Goal: Task Accomplishment & Management: Complete application form

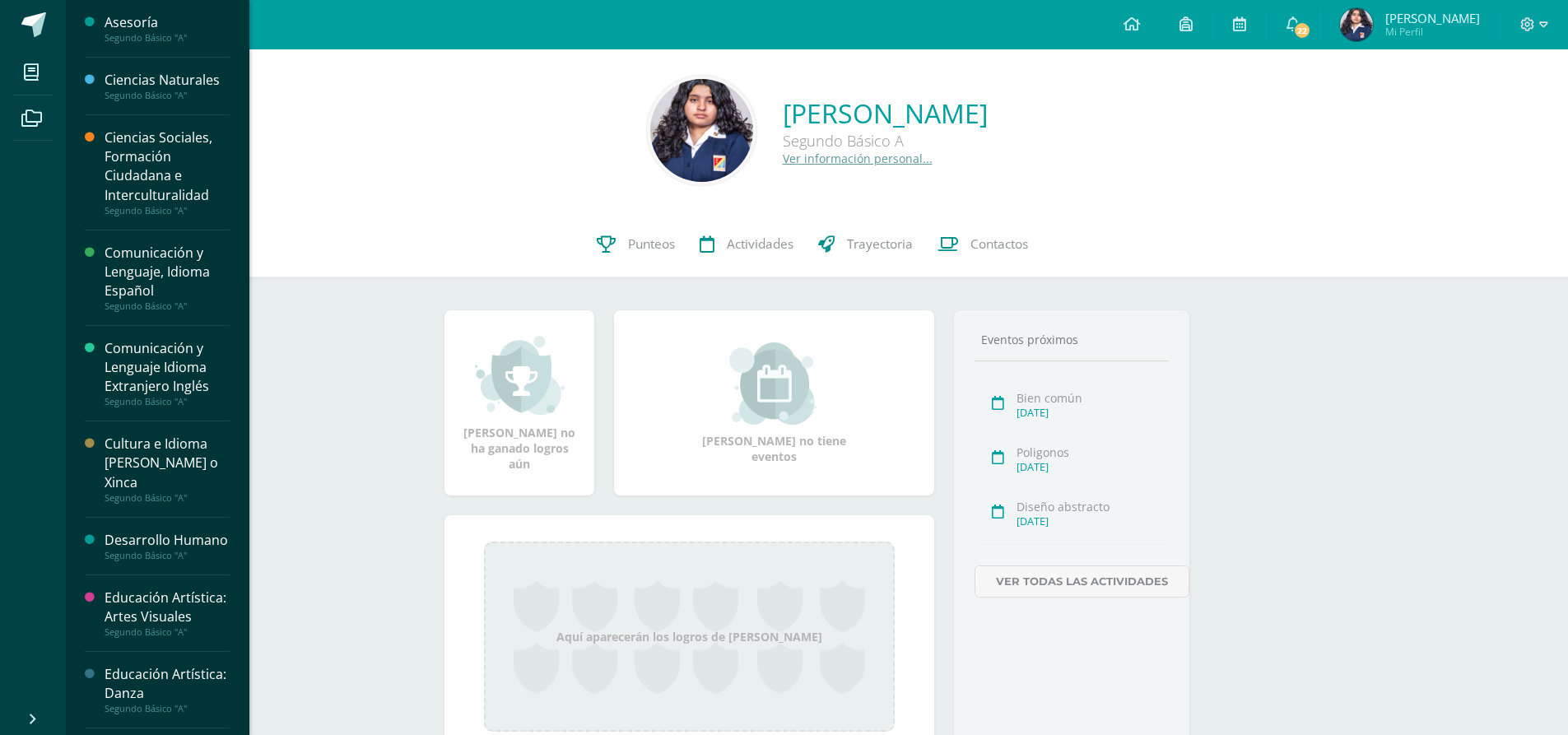
drag, startPoint x: 0, startPoint y: 0, endPoint x: 123, endPoint y: 71, distance: 142.0
click at [123, 71] on div "Ciencias Naturales" at bounding box center [168, 79] width 126 height 19
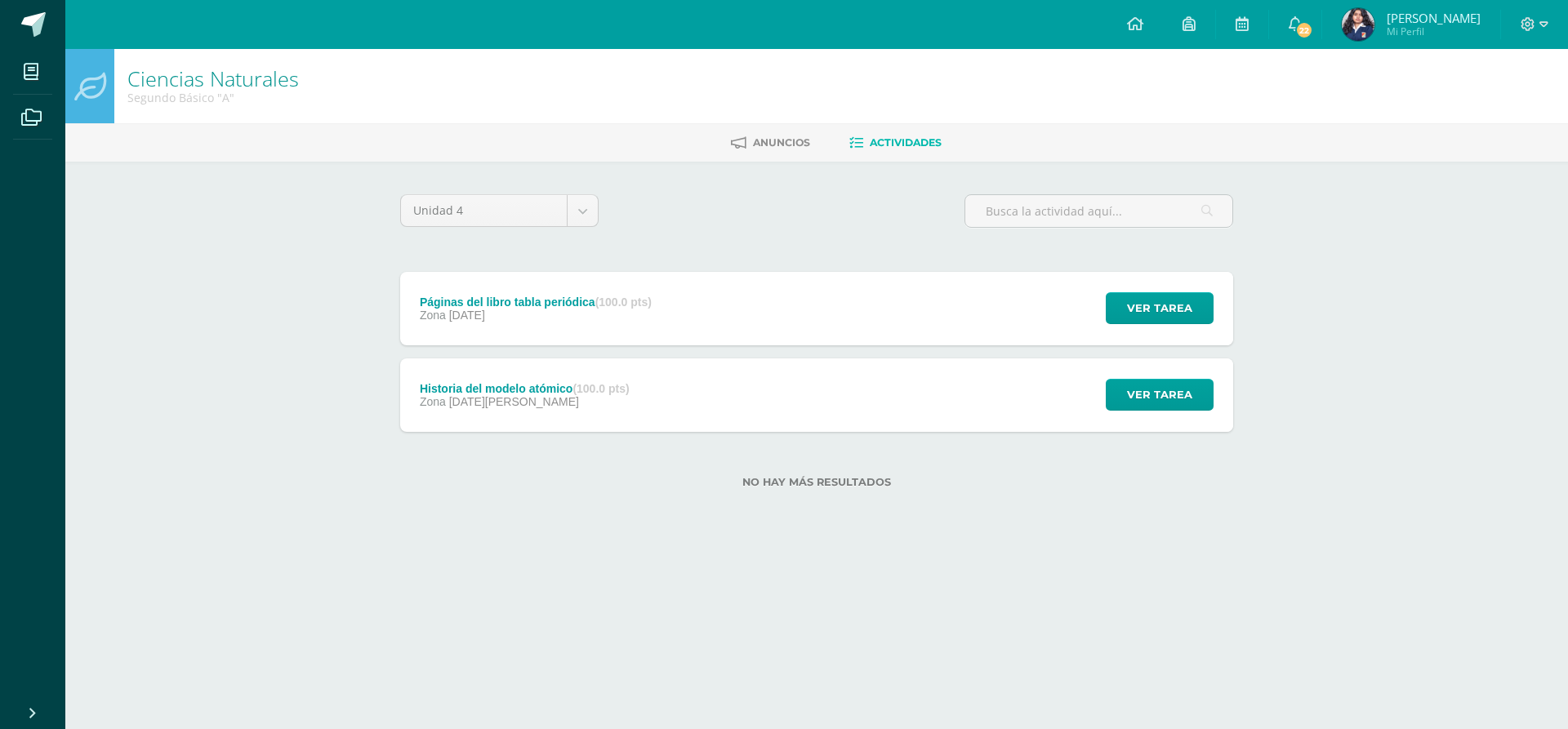
click at [677, 288] on div "Páginas del libro tabla periódica (100.0 pts) Zona [DATE] Ver tarea Páginas del…" at bounding box center [817, 309] width 833 height 74
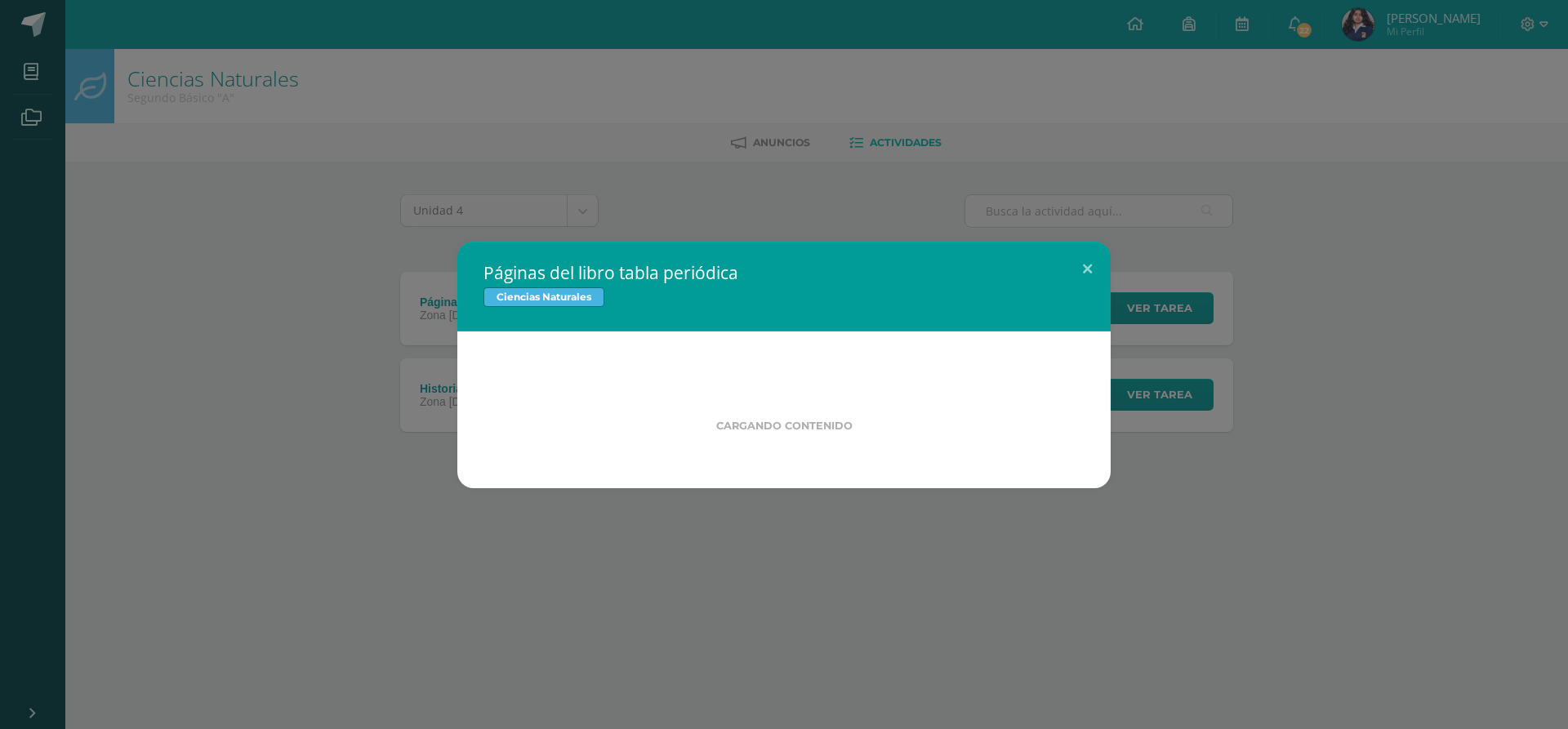
click at [0, 711] on div "Páginas del libro tabla periódica Ciencias Naturales Cargando contenido Loading…" at bounding box center [784, 364] width 1568 height 729
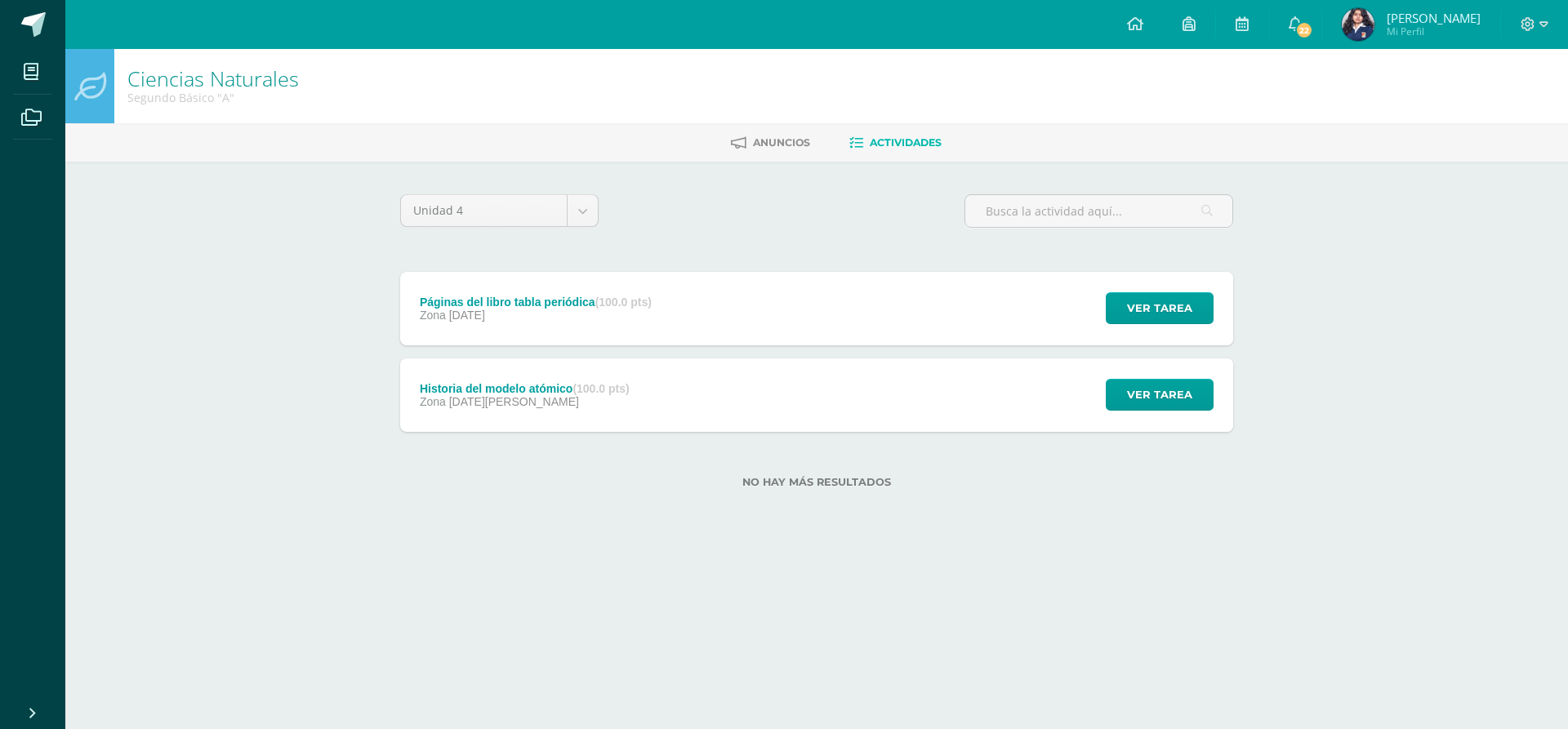
click at [748, 250] on div "Unidad 4 Unidad 1 Unidad 2 Unidad 3 Unidad 4 Páginas del libro tabla periódica …" at bounding box center [816, 351] width 846 height 313
click at [741, 280] on div "Páginas del libro tabla periódica (100.0 pts) Zona [DATE] Ver tarea Páginas del…" at bounding box center [817, 309] width 833 height 74
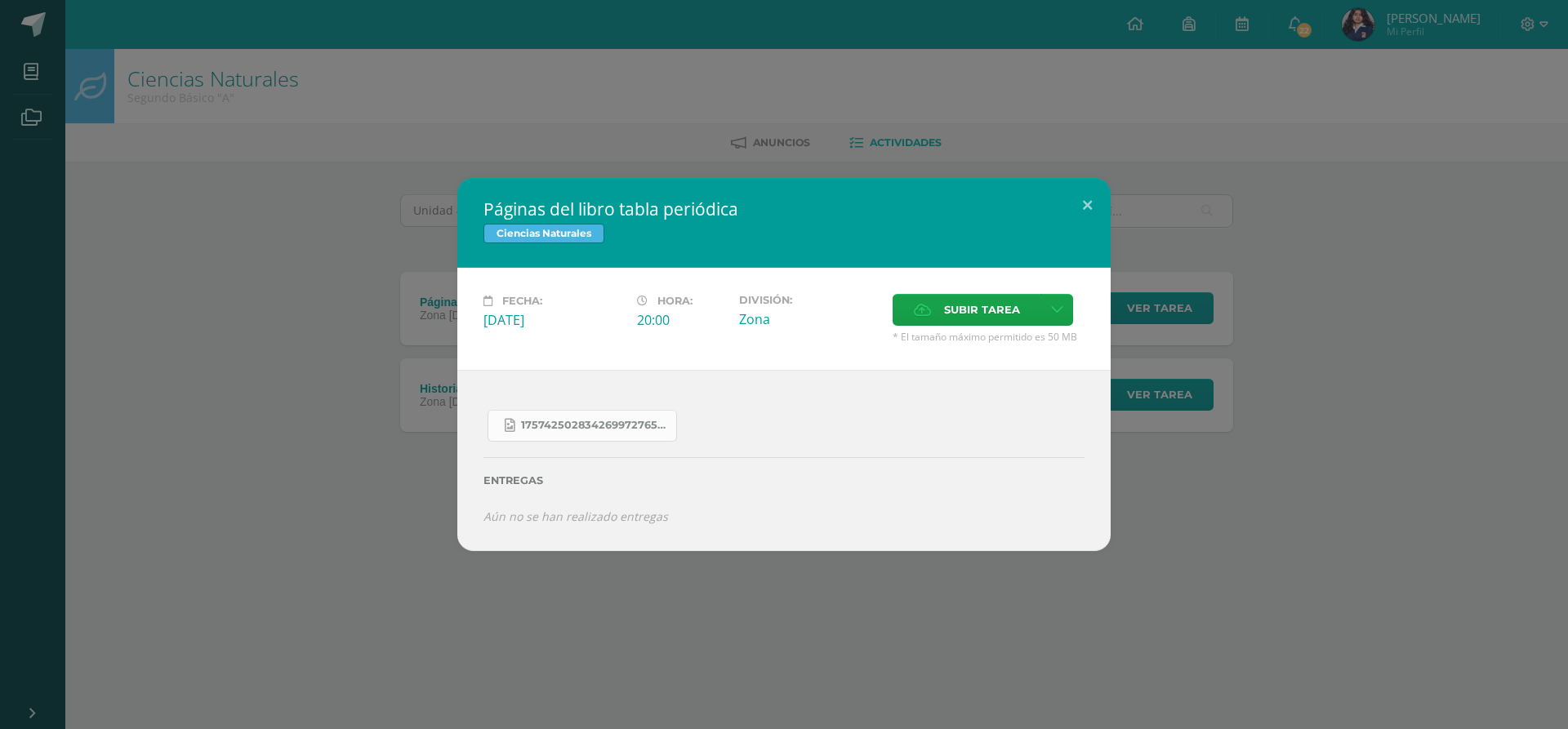
click at [625, 418] on link "17574250283426997276571490175841.jpg" at bounding box center [582, 425] width 190 height 32
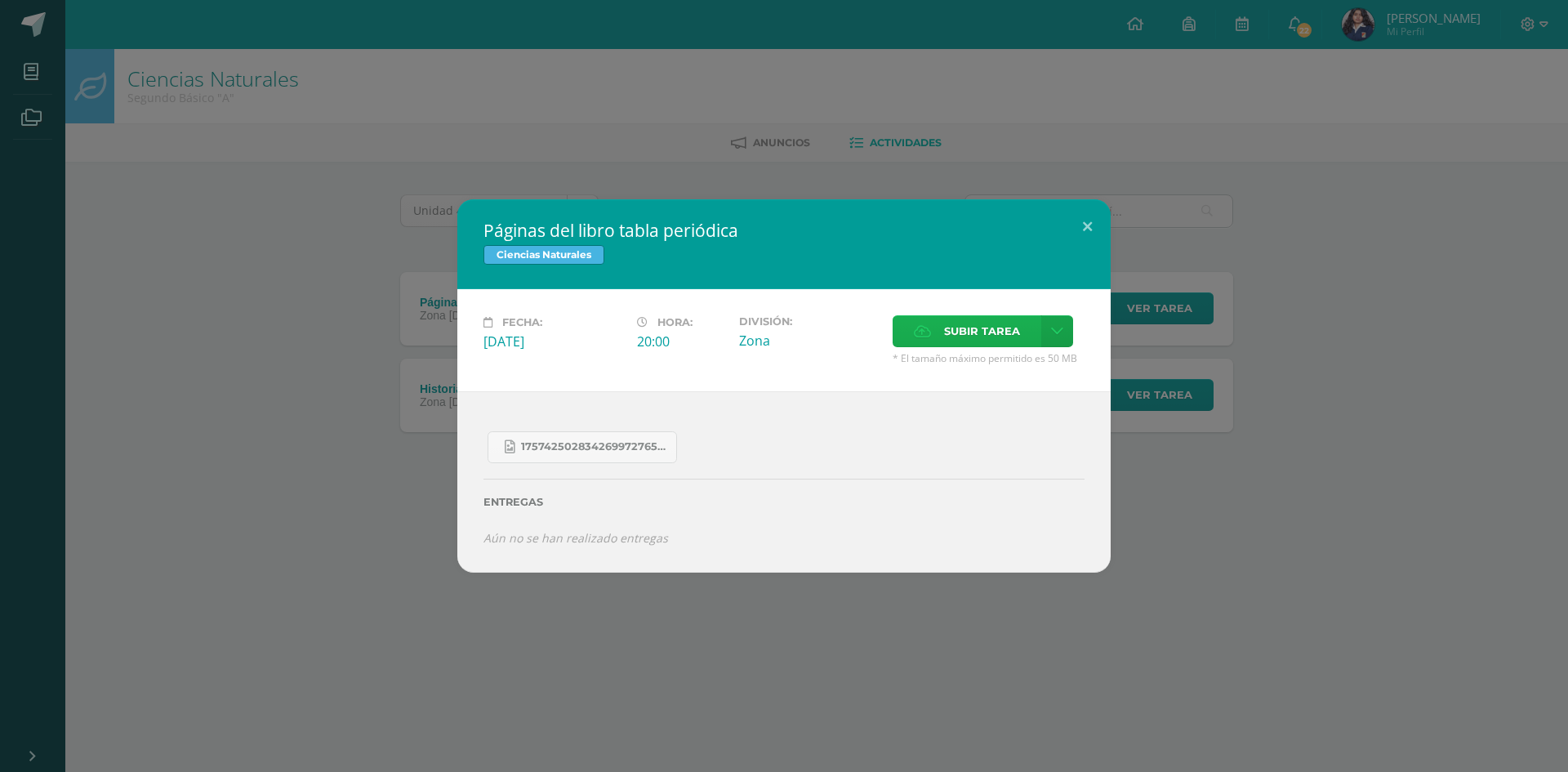
click at [962, 335] on span "Subir tarea" at bounding box center [982, 331] width 76 height 30
click at [0, 0] on input "Subir tarea" at bounding box center [0, 0] width 0 height 0
click at [971, 321] on span "Subir tarea" at bounding box center [982, 331] width 76 height 30
click at [0, 0] on input "Subir tarea" at bounding box center [0, 0] width 0 height 0
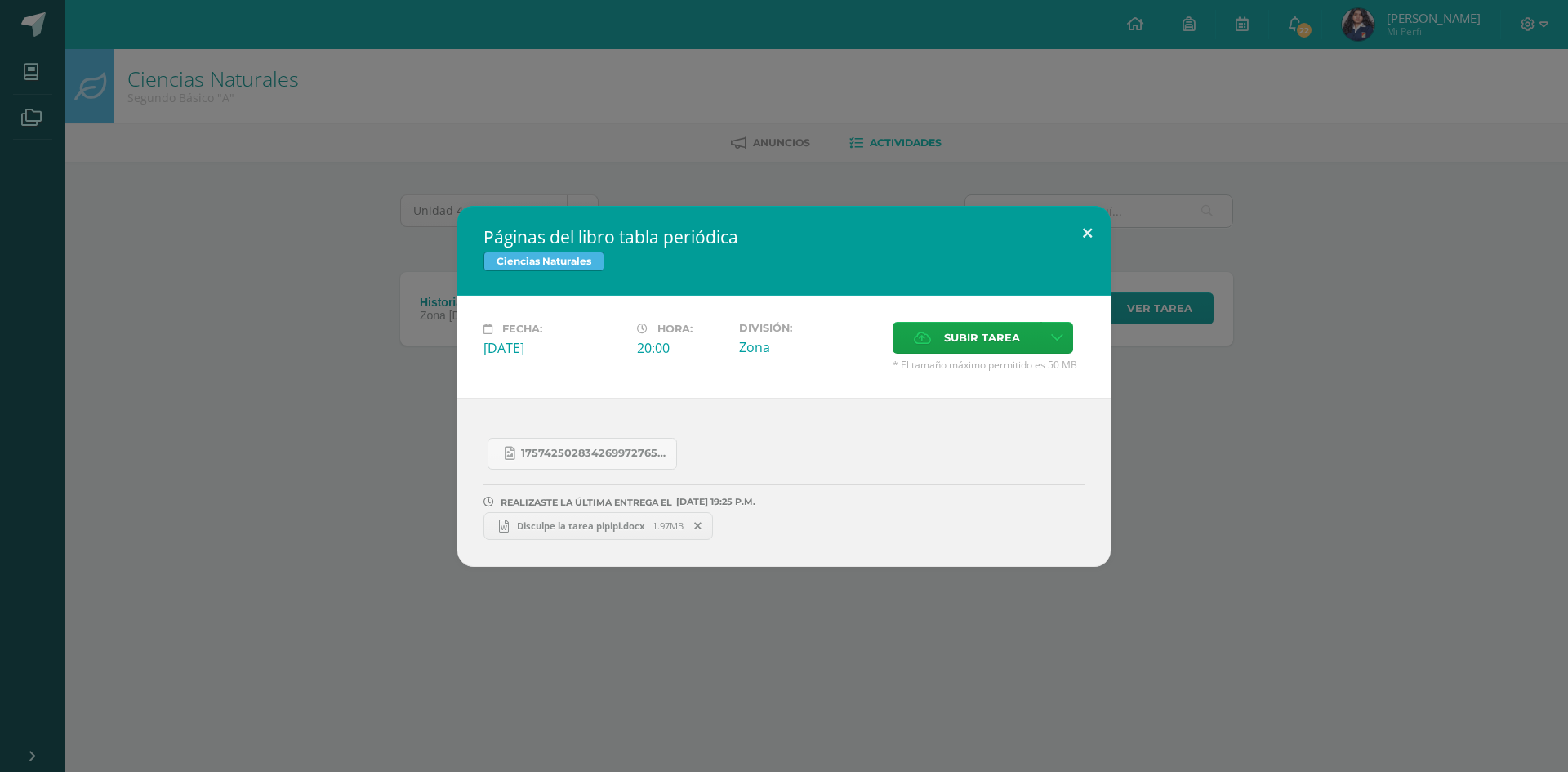
drag, startPoint x: 1076, startPoint y: 239, endPoint x: 1097, endPoint y: 227, distance: 24.2
click at [1076, 239] on button at bounding box center [1087, 233] width 47 height 55
